Goal: Task Accomplishment & Management: Complete application form

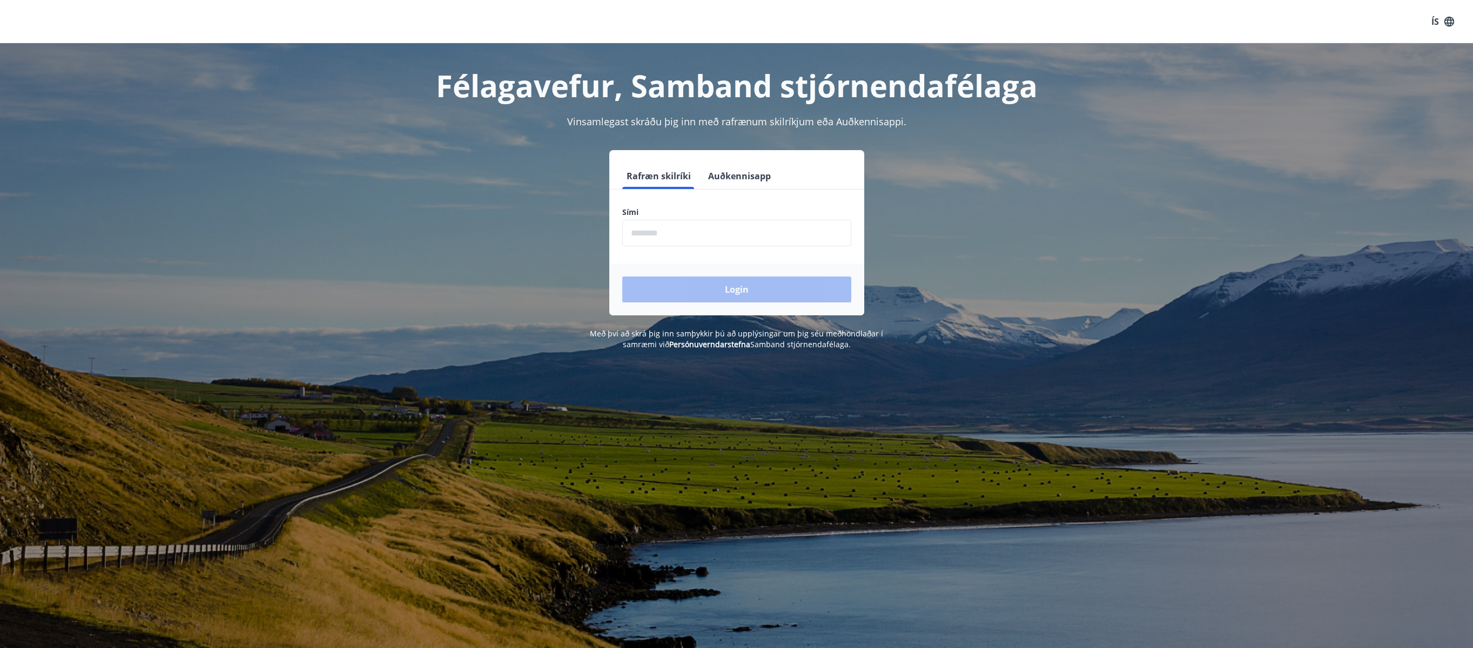
click at [695, 231] on input "phone" at bounding box center [736, 233] width 229 height 26
type input "********"
click at [622, 276] on button "Login" at bounding box center [736, 289] width 229 height 26
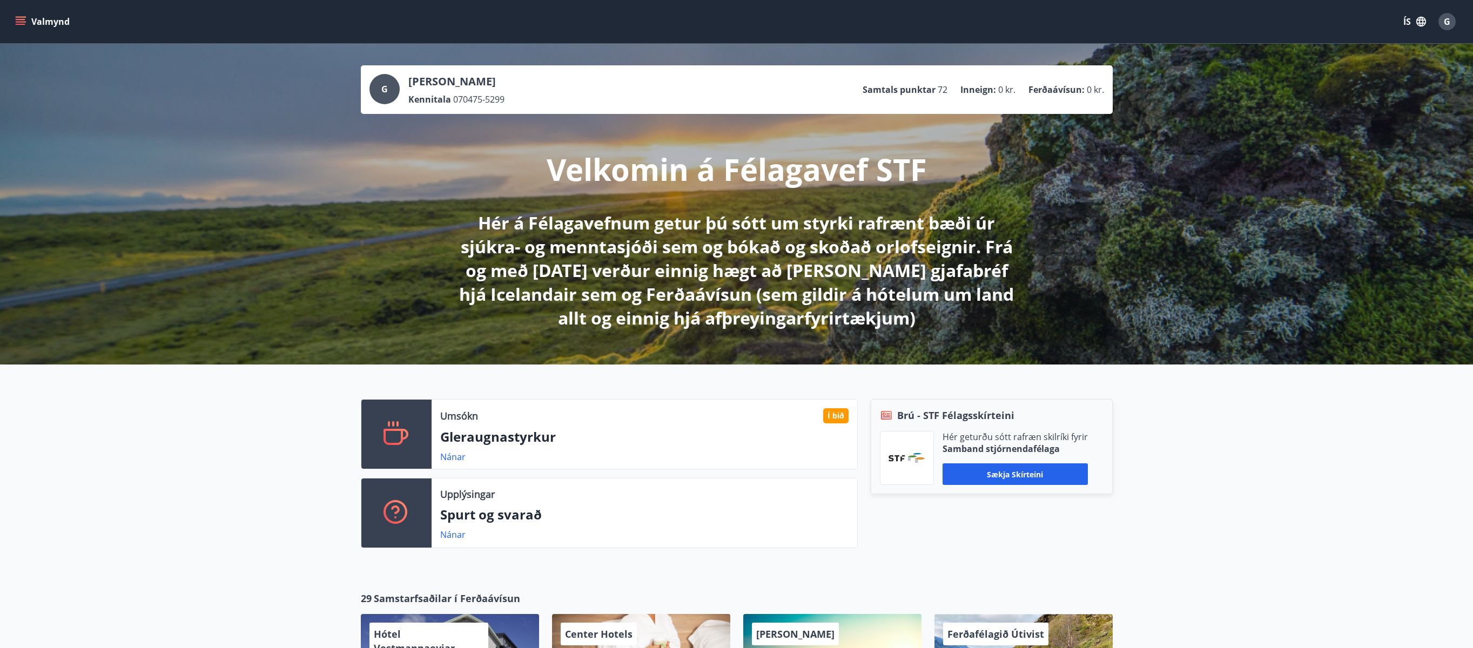
click at [483, 437] on p "Gleraugnastyrkur" at bounding box center [644, 437] width 408 height 18
click at [448, 458] on link "Nánar" at bounding box center [452, 457] width 25 height 12
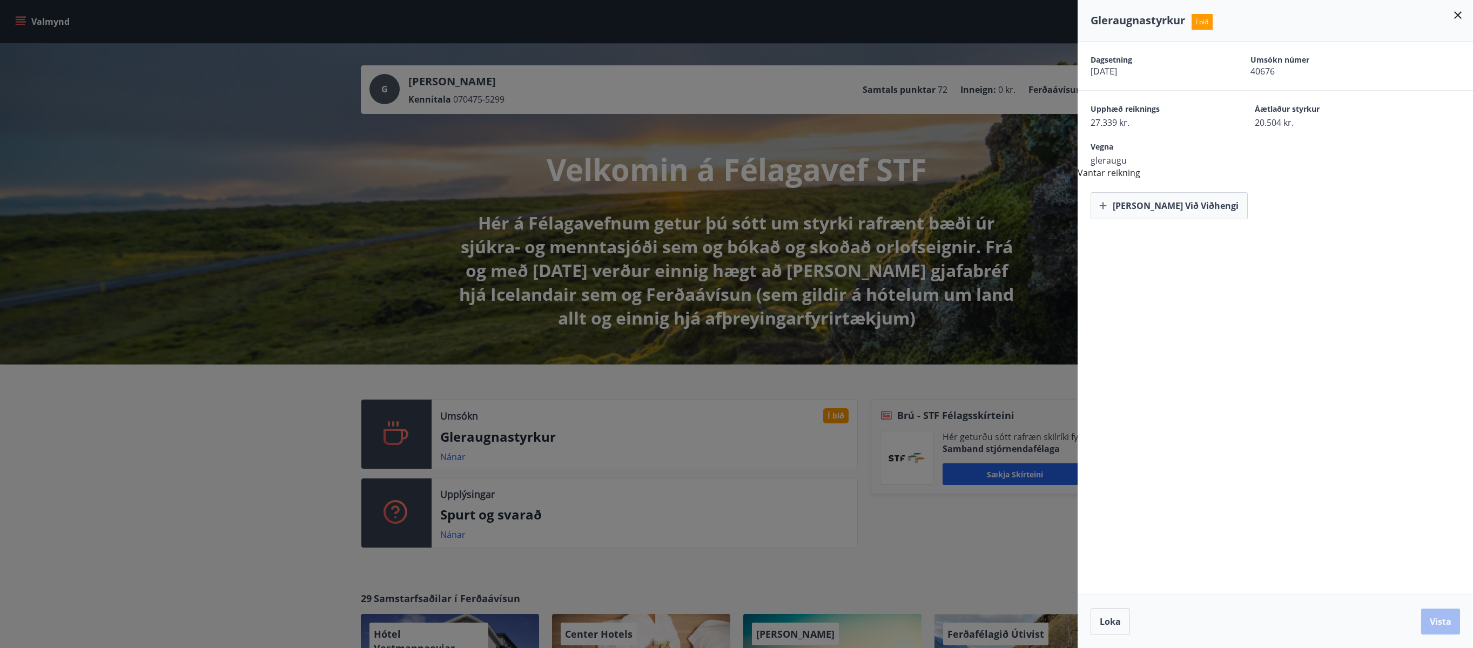
click at [1460, 16] on icon at bounding box center [1457, 15] width 13 height 13
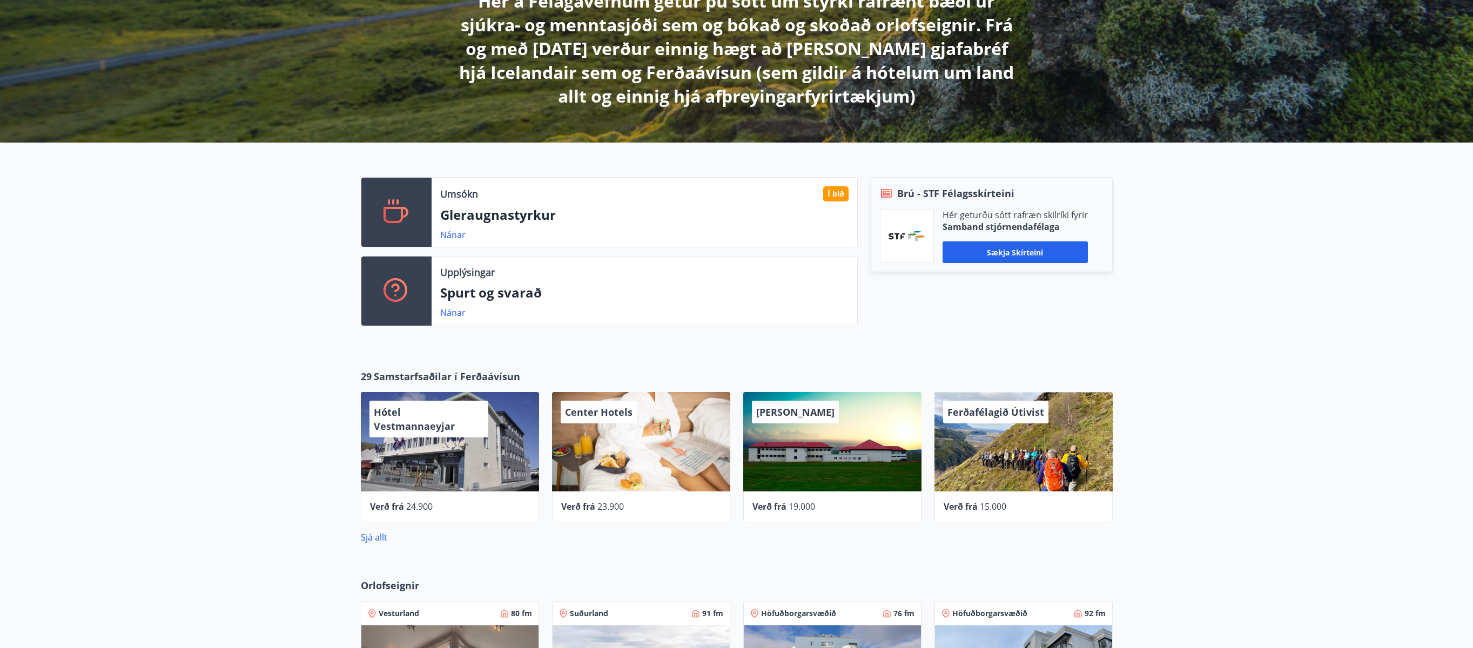
scroll to position [224, 0]
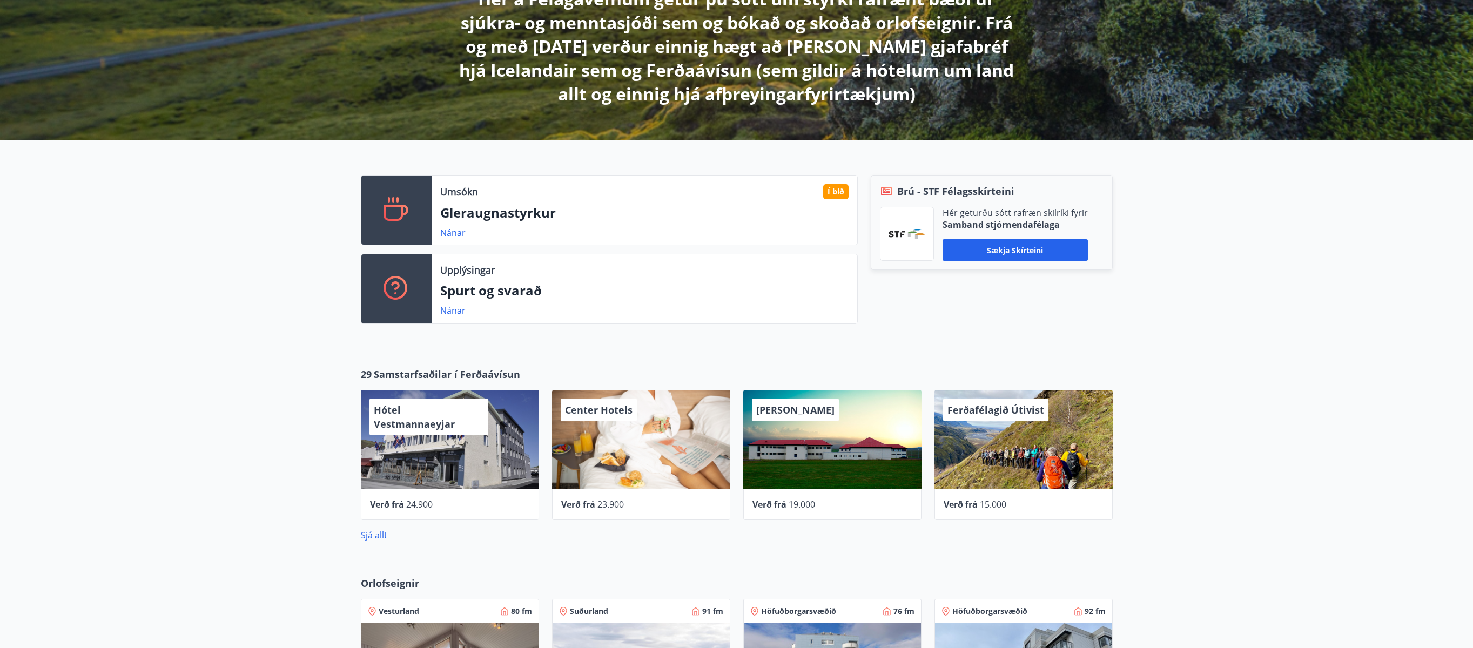
click at [516, 297] on p "Spurt og svarað" at bounding box center [644, 290] width 408 height 18
click at [451, 316] on link "Nánar" at bounding box center [452, 311] width 25 height 12
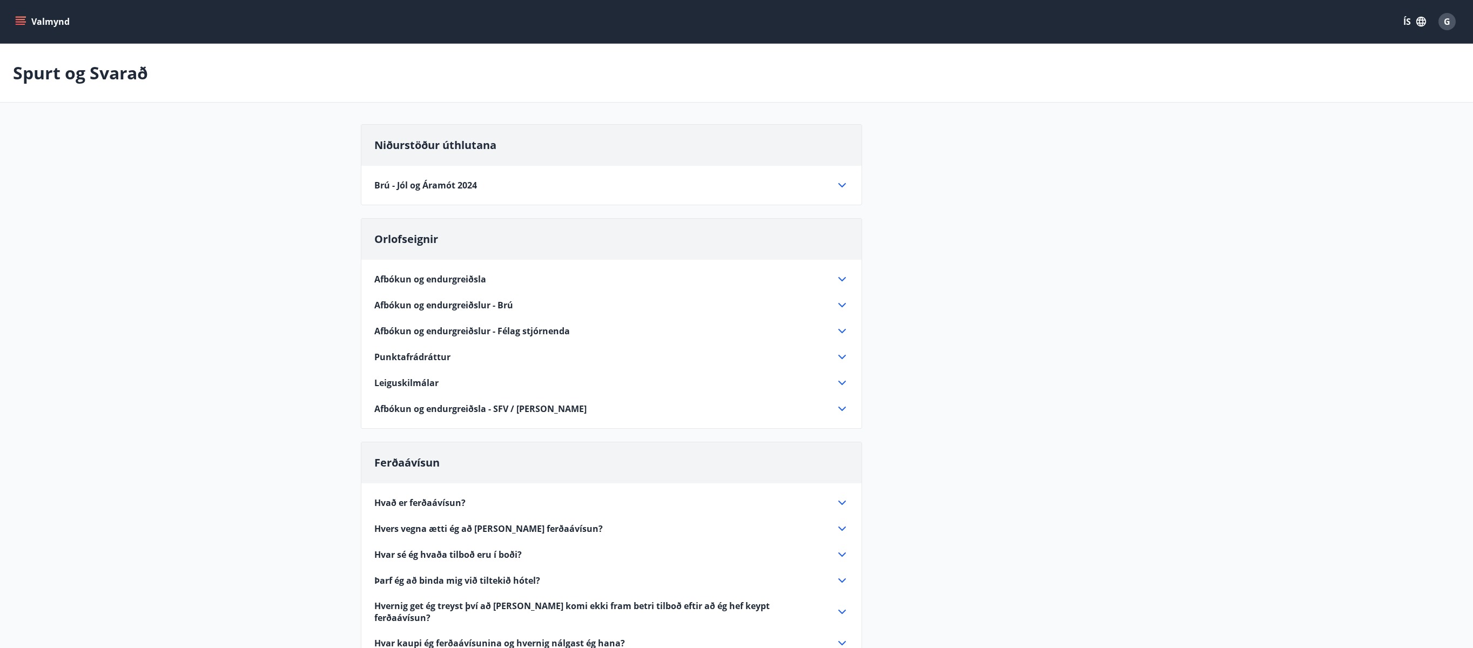
scroll to position [224, 0]
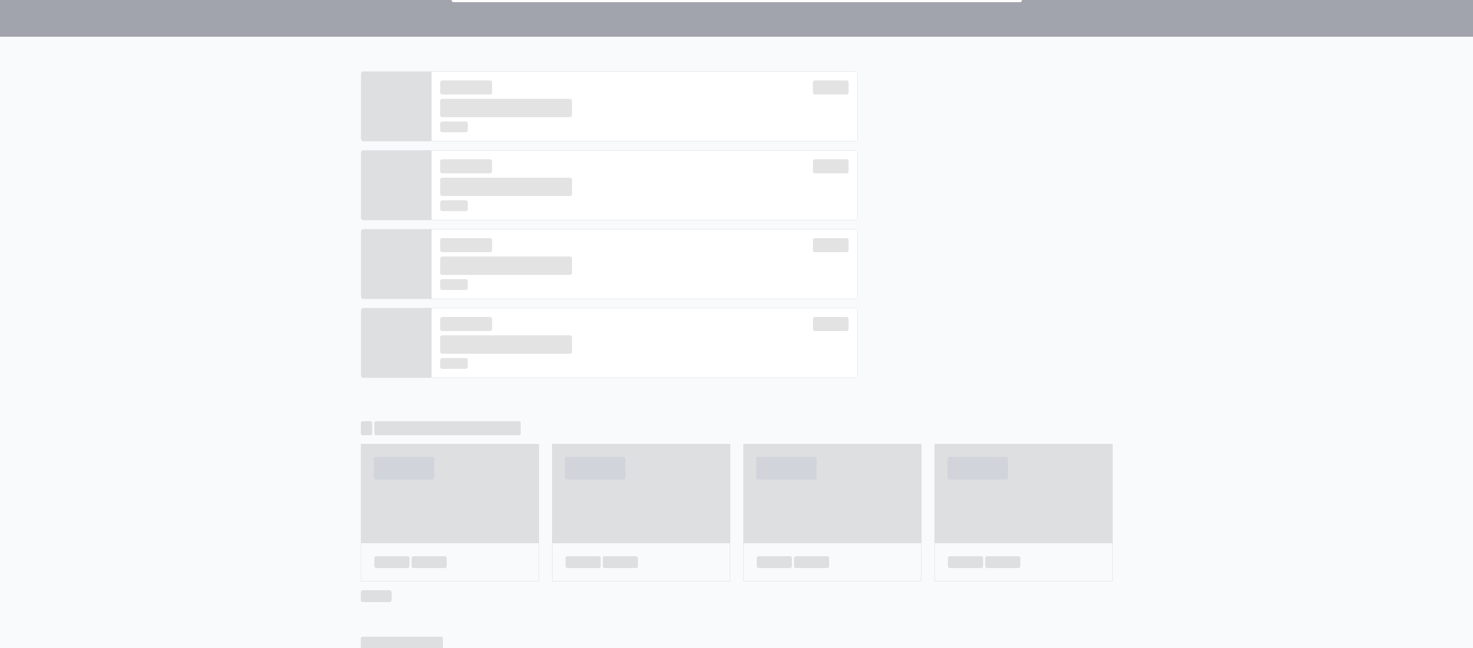
click at [156, 54] on div at bounding box center [736, 220] width 1473 height 367
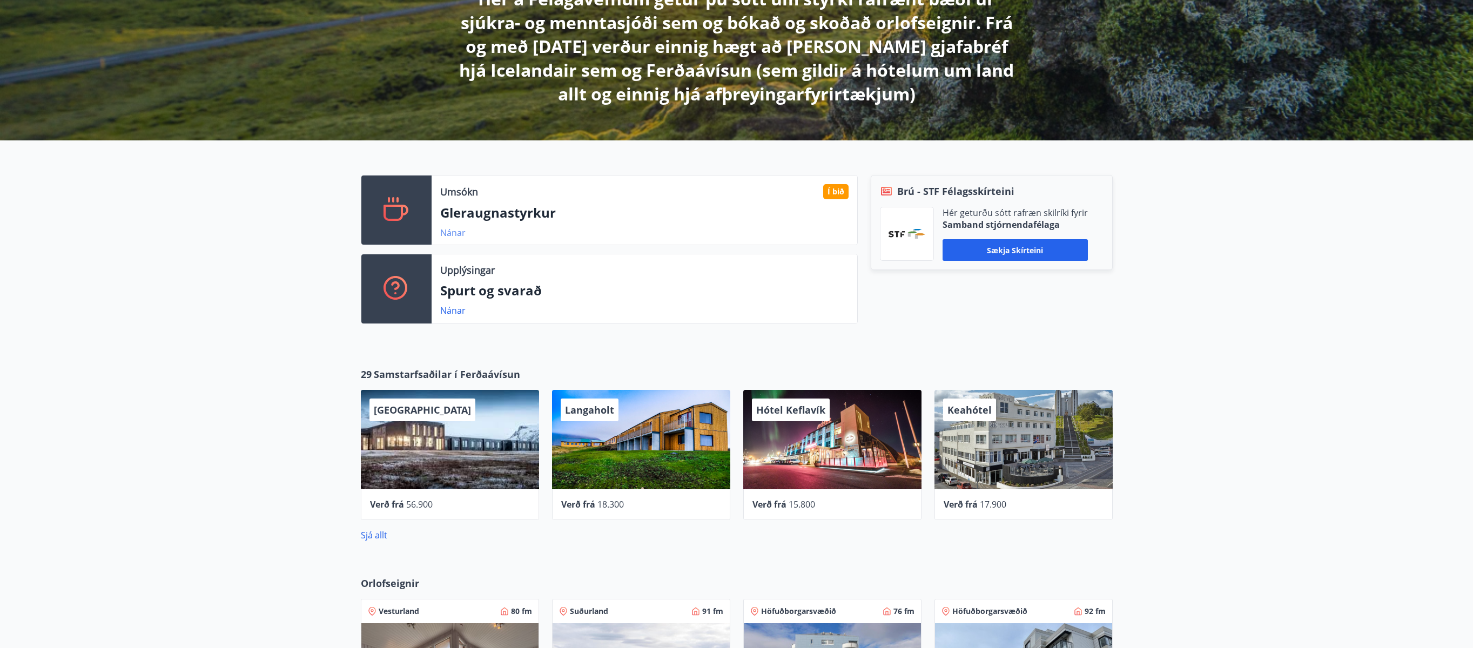
click at [453, 234] on link "Nánar" at bounding box center [452, 233] width 25 height 12
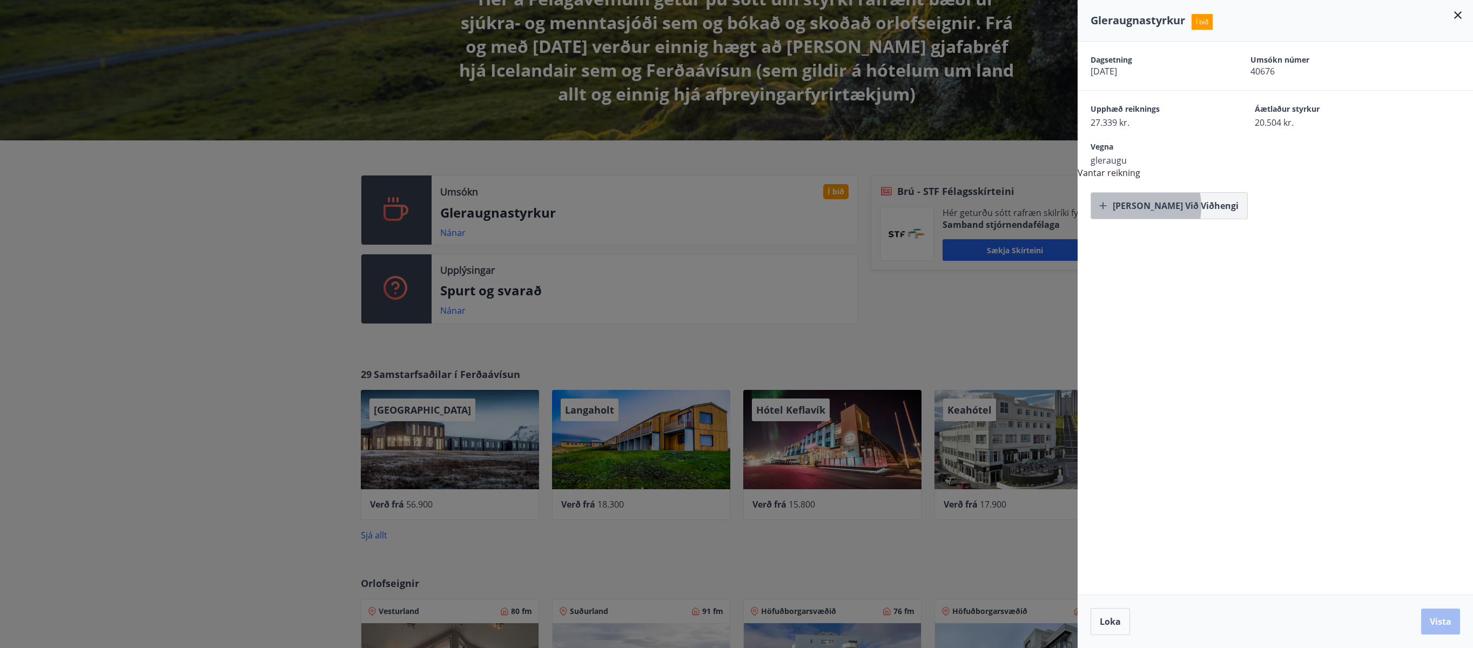
click at [1118, 207] on button "Bæta við viðhengi" at bounding box center [1168, 205] width 157 height 27
click at [1441, 618] on button "Vista" at bounding box center [1440, 622] width 39 height 26
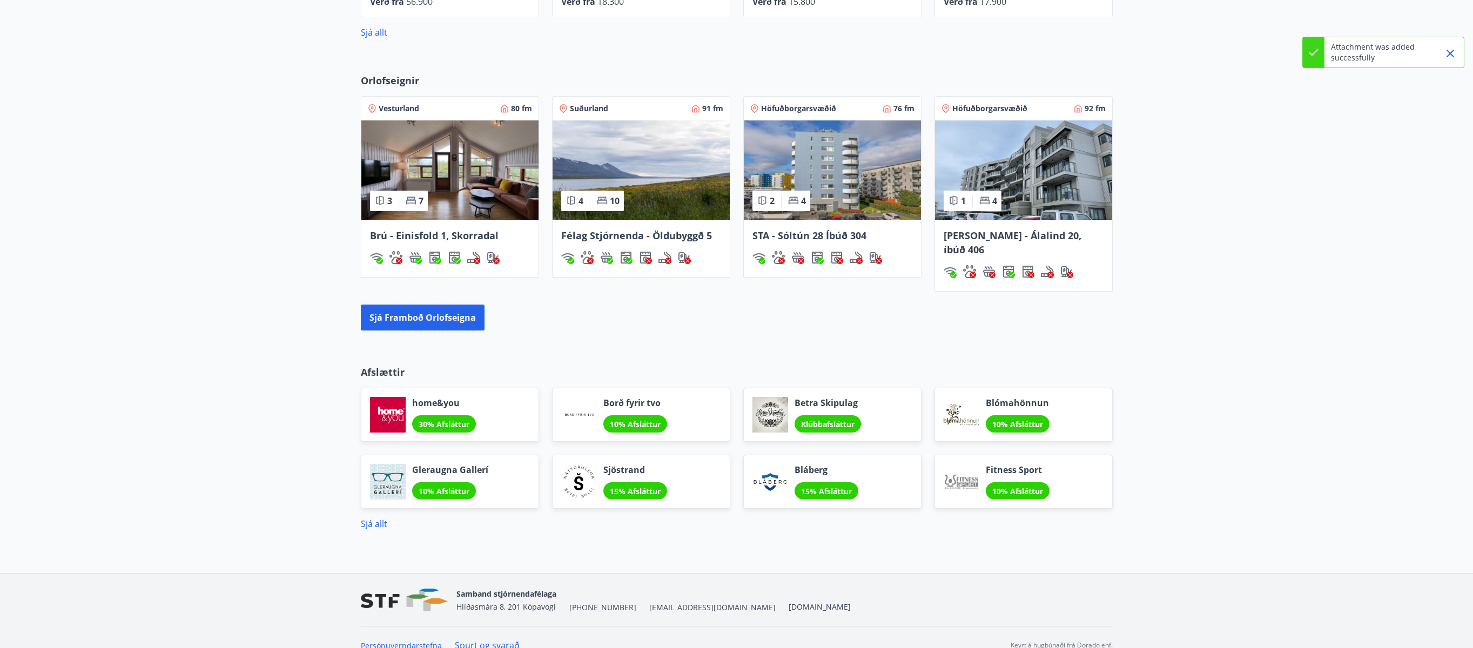
scroll to position [0, 0]
